Goal: Information Seeking & Learning: Check status

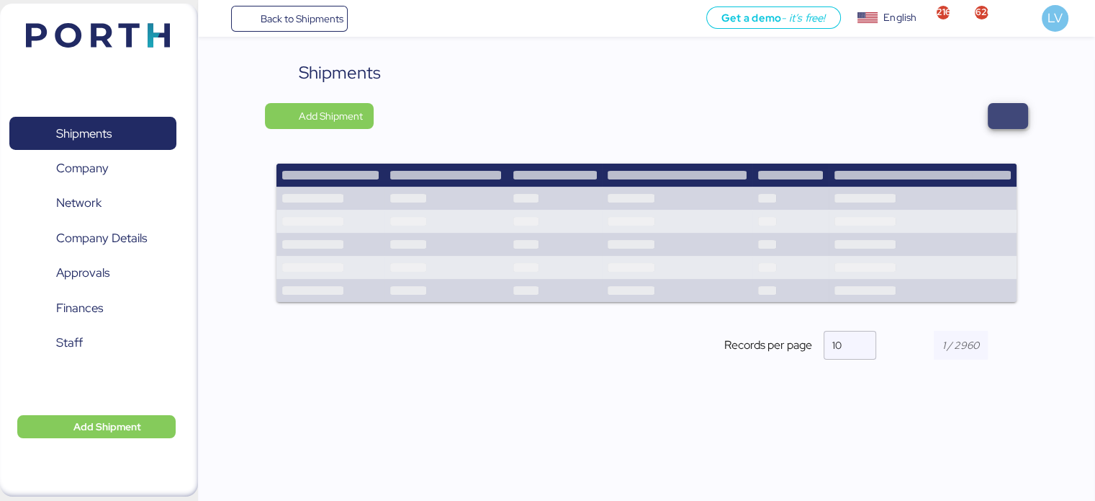
click at [1003, 111] on span "button" at bounding box center [1008, 116] width 17 height 20
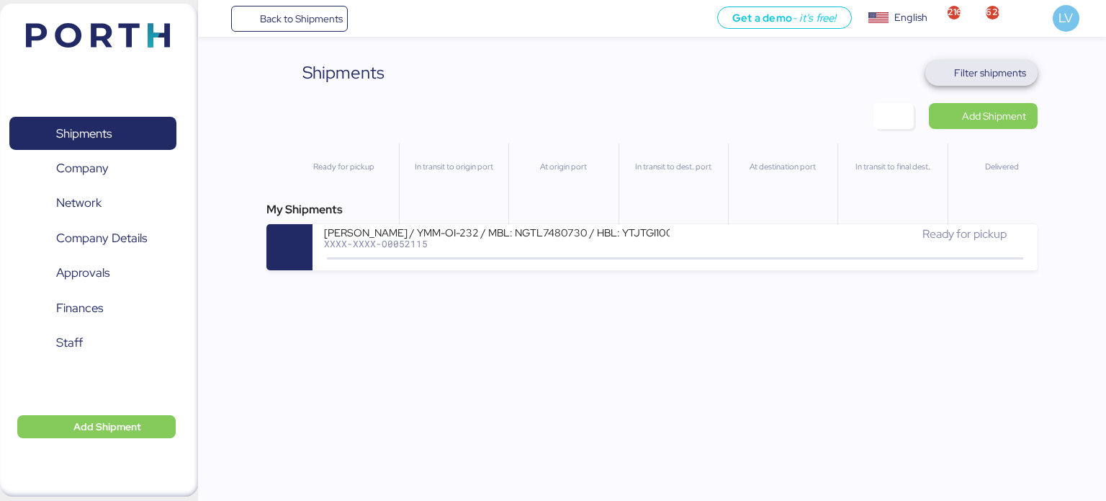
click at [1015, 63] on span "Filter shipments" at bounding box center [982, 73] width 90 height 20
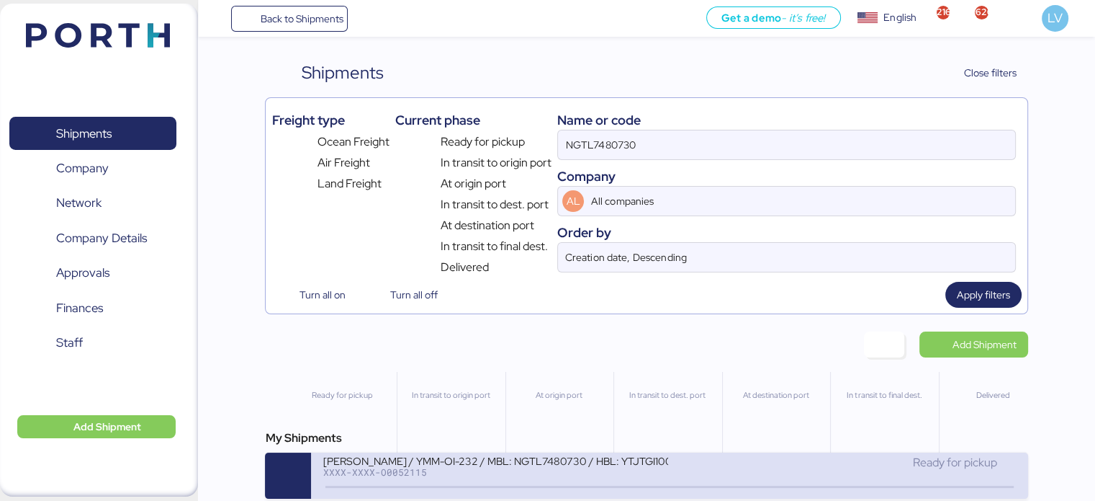
click at [454, 477] on div "XXXX-XXXX-O0052115" at bounding box center [496, 472] width 346 height 10
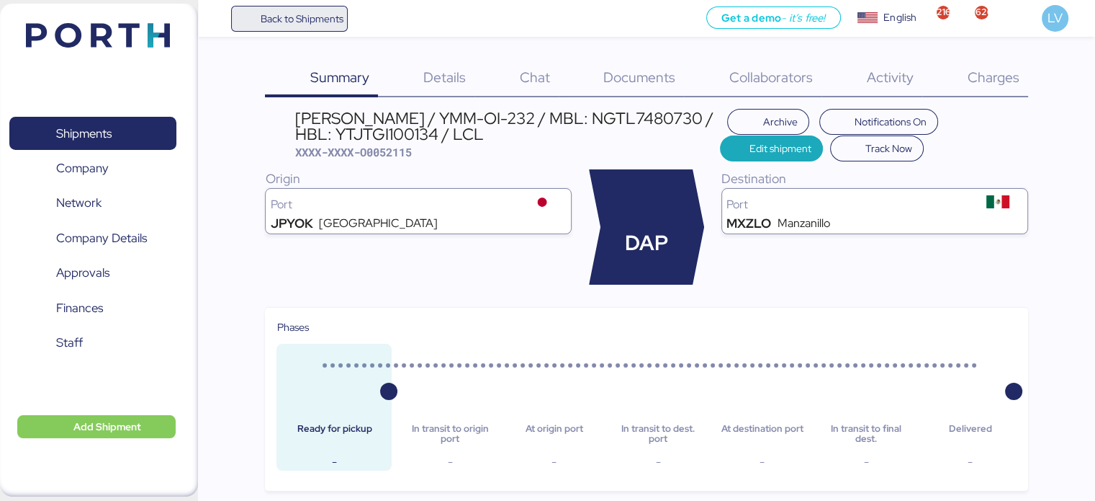
click at [342, 11] on span "Back to Shipments" at bounding box center [301, 18] width 83 height 17
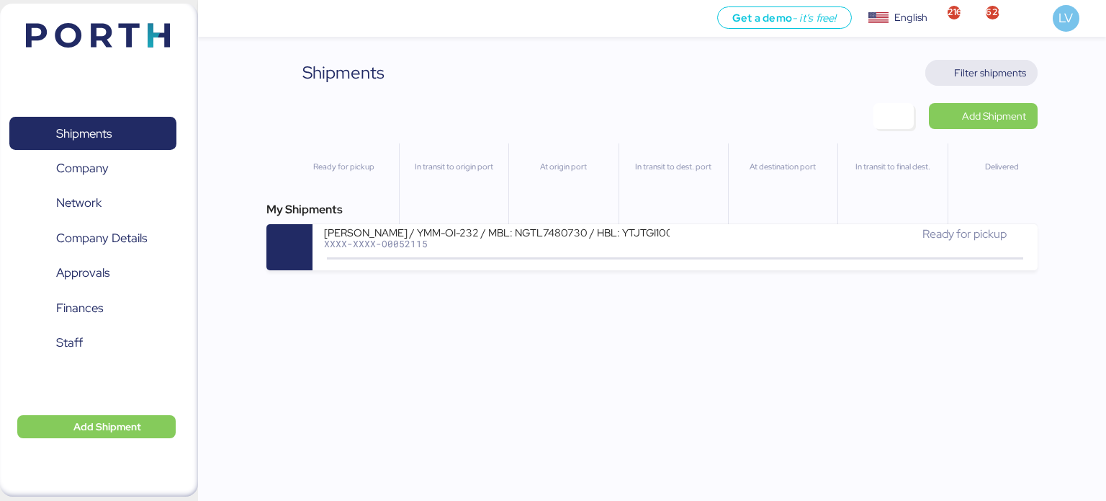
click at [1008, 80] on span "Filter shipments" at bounding box center [990, 72] width 72 height 17
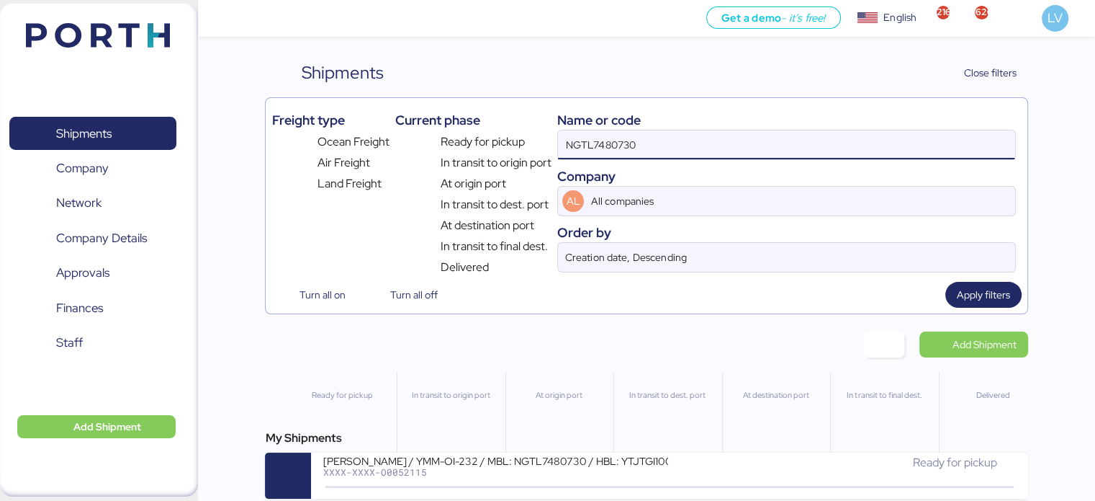
click at [871, 148] on input "NGTL7480730" at bounding box center [786, 144] width 457 height 29
paste input "O0052055"
click at [871, 148] on input "NGTL7480730O0052055" at bounding box center [786, 144] width 457 height 29
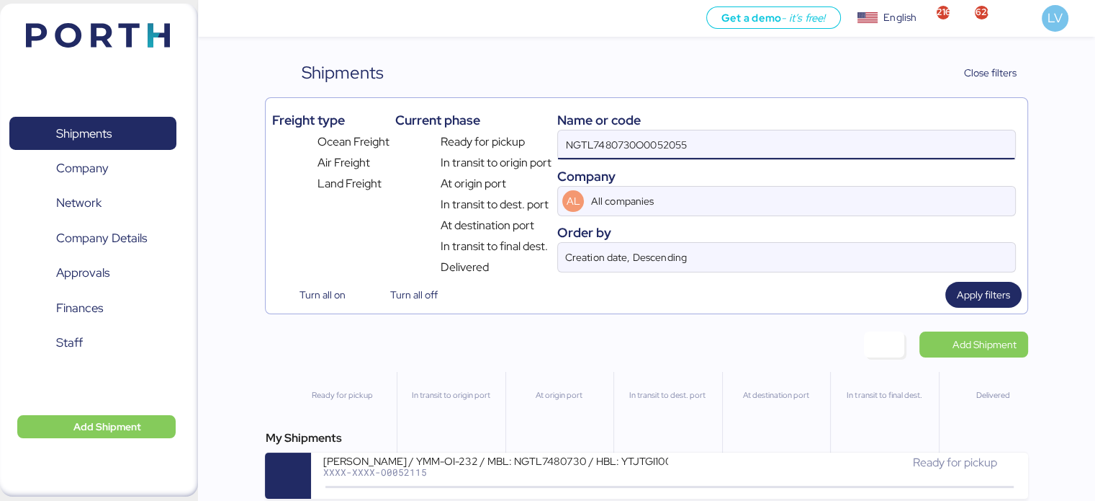
paste input
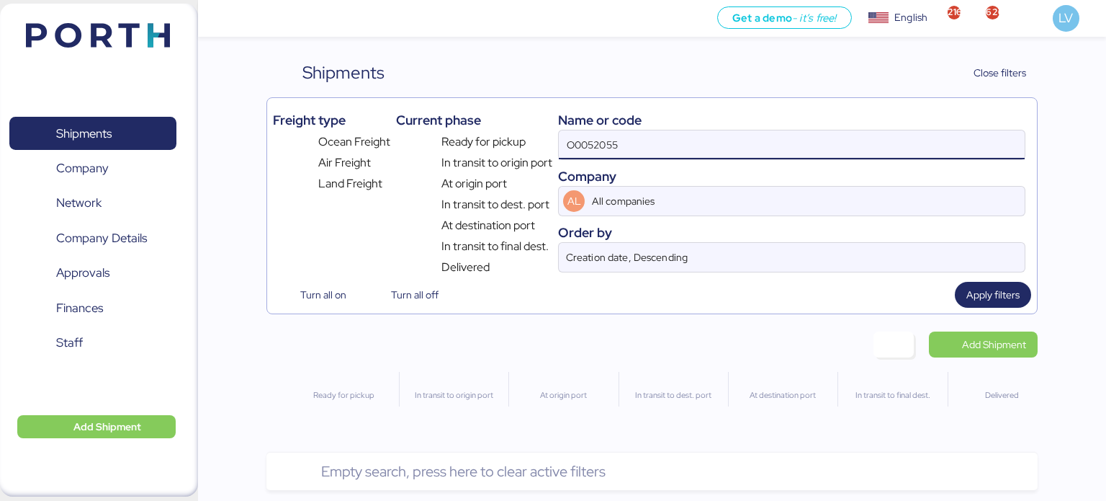
type input "O0052055"
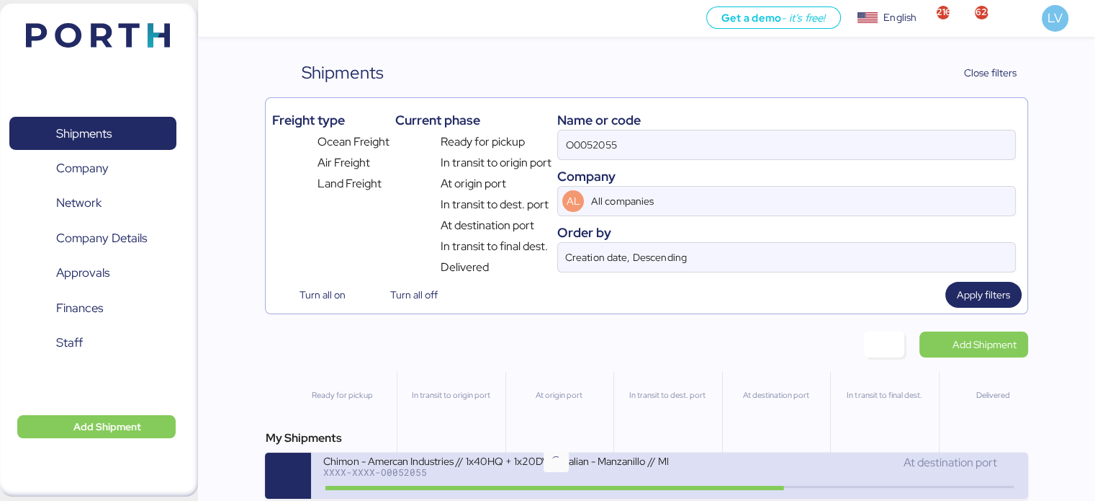
click at [547, 481] on icon at bounding box center [555, 487] width 69 height 16
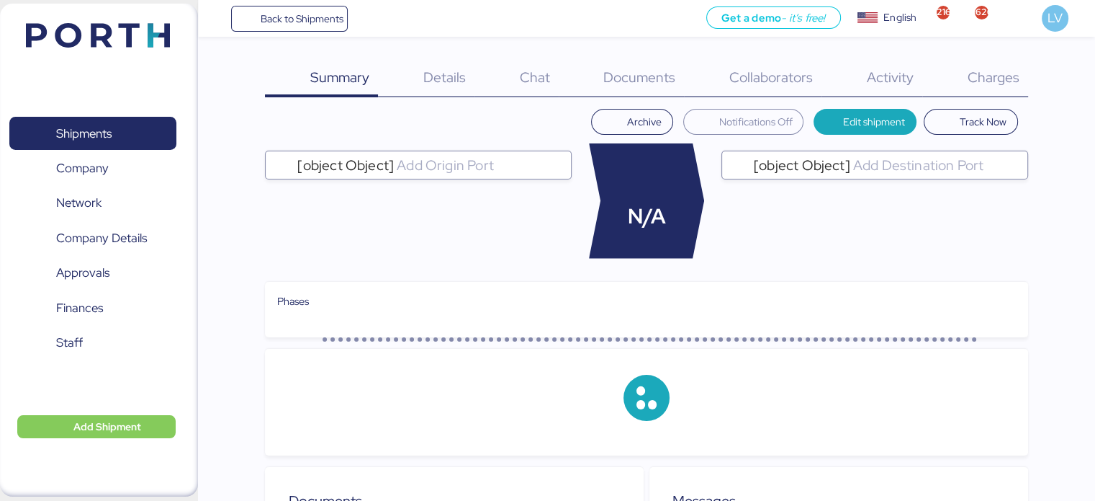
click at [688, 78] on div "Collaborators 0" at bounding box center [753, 78] width 138 height 37
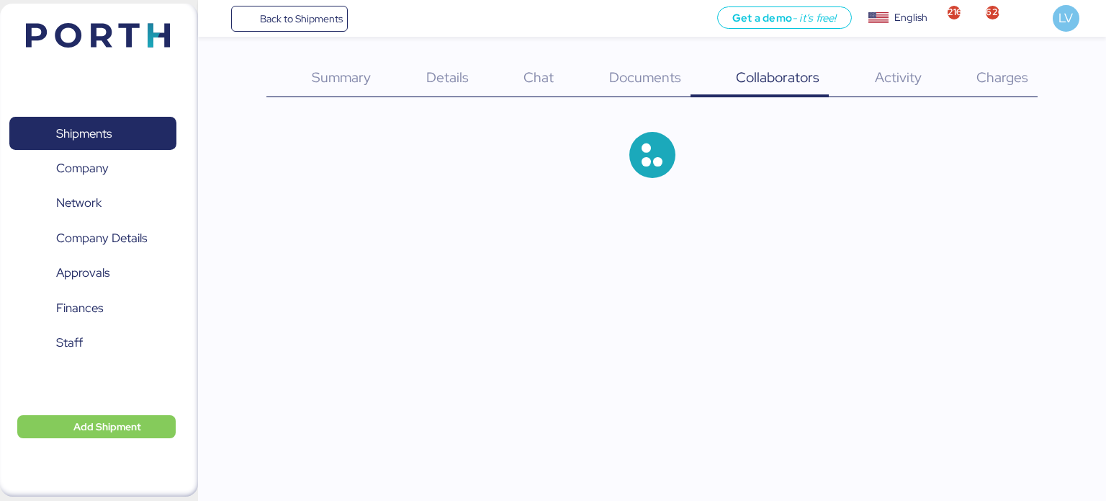
click at [559, 158] on div at bounding box center [652, 155] width 772 height 92
click at [614, 99] on div "Summary 0 Details 0 Chat 0 Documents 0 Collaborators 0 Activity 0 Charges 0" at bounding box center [652, 130] width 772 height 141
click at [614, 97] on div "Summary 0 Details 0 Chat 0 Documents 0 Collaborators 0 Activity 0 Charges 0" at bounding box center [652, 130] width 772 height 141
click at [616, 85] on span "Documents" at bounding box center [645, 77] width 72 height 19
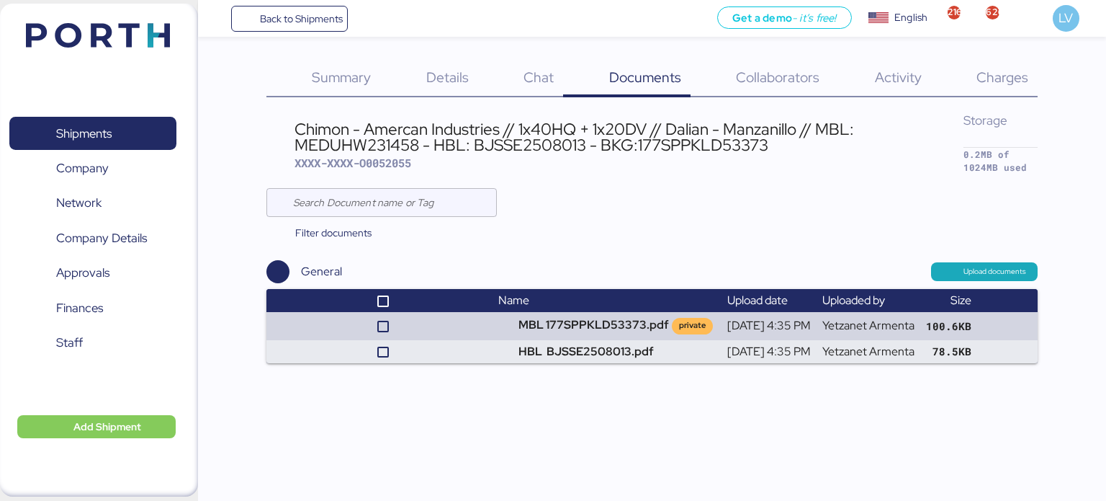
click at [521, 310] on th "Name" at bounding box center [607, 300] width 229 height 23
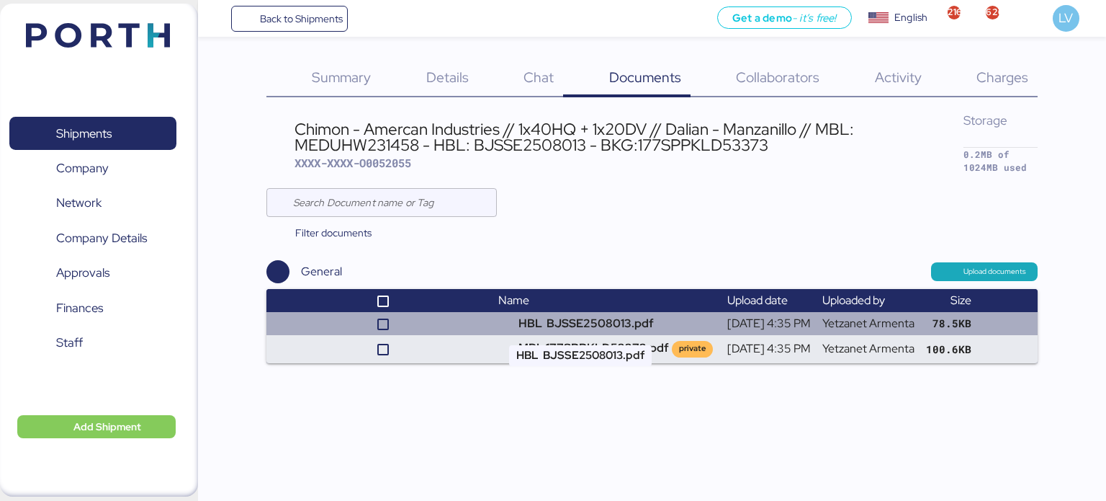
click at [521, 317] on td "HBL BJSSE2508013.pdf" at bounding box center [607, 323] width 229 height 23
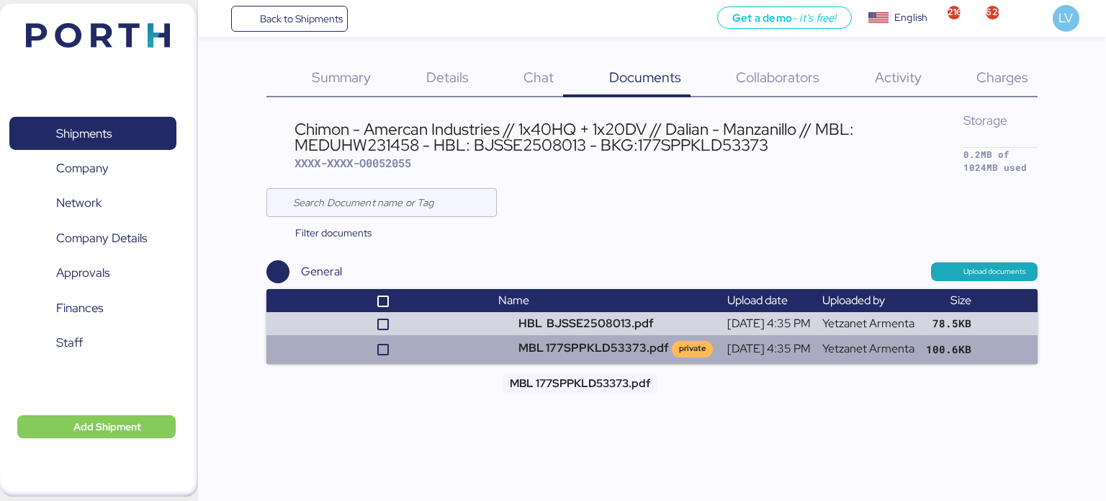
click at [619, 355] on td "MBL 177SPPKLD53373.pdf private" at bounding box center [607, 348] width 229 height 27
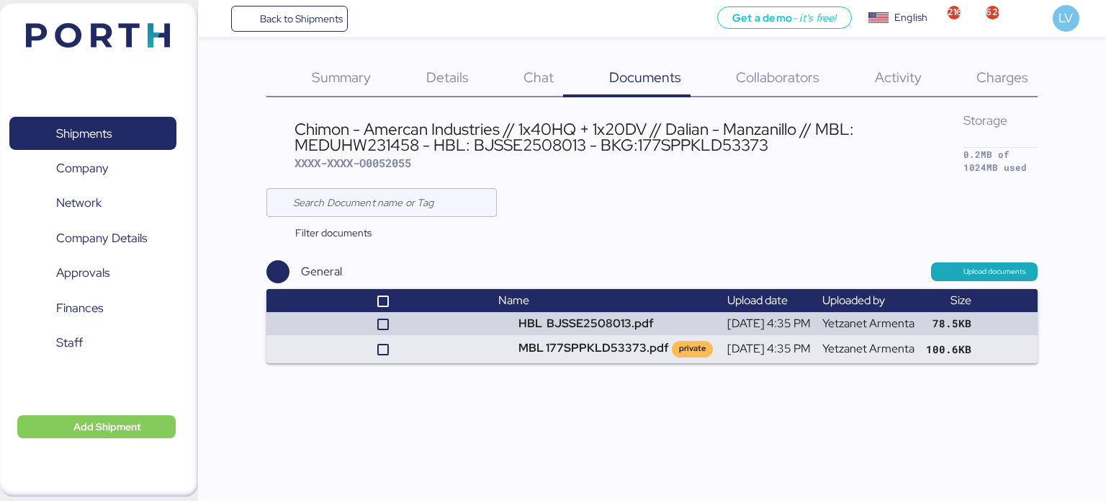
click at [701, 152] on div "Chimon - Amercan Industries // 1x40HQ + 1x20DV // Dalian - Manzanillo // MBL: M…" at bounding box center [629, 137] width 669 height 32
copy div "177SPPKLD53373"
click at [982, 64] on div "Charges 0" at bounding box center [984, 78] width 107 height 37
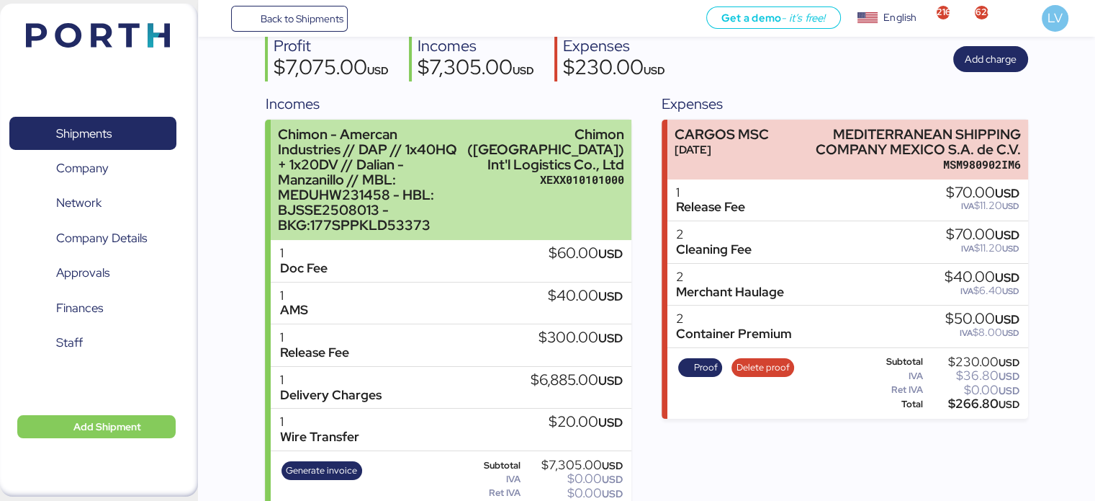
scroll to position [130, 0]
